Goal: Use online tool/utility

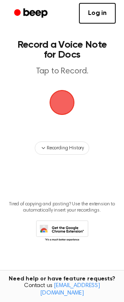
click at [65, 116] on span "button" at bounding box center [62, 102] width 46 height 46
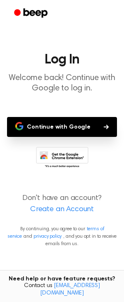
click at [70, 126] on button "Continue with Google" at bounding box center [62, 127] width 110 height 20
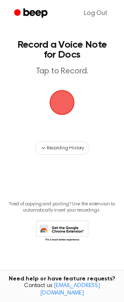
click at [65, 99] on span "button" at bounding box center [62, 102] width 32 height 32
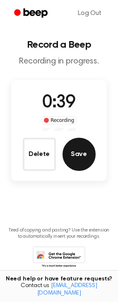
click at [77, 144] on button "Save" at bounding box center [79, 154] width 33 height 33
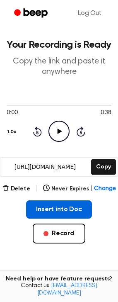
click at [61, 205] on button "Insert into Doc" at bounding box center [59, 209] width 66 height 18
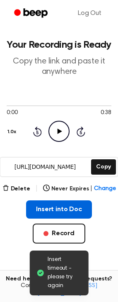
click at [75, 211] on button "Insert into Doc" at bounding box center [59, 209] width 66 height 18
